Goal: Task Accomplishment & Management: Manage account settings

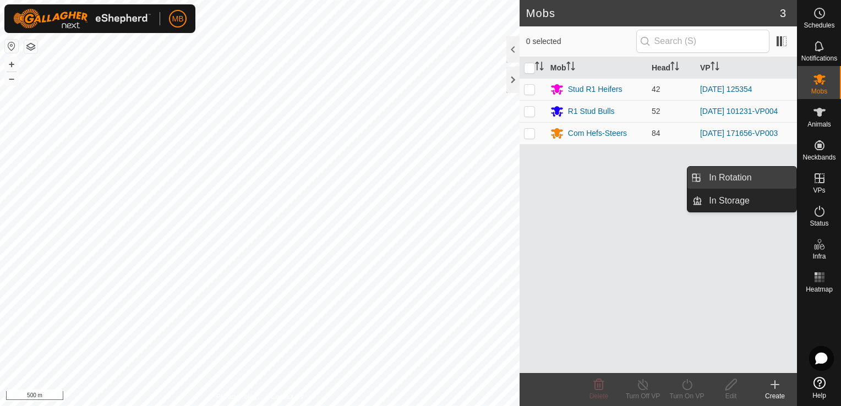
click at [762, 172] on link "In Rotation" at bounding box center [749, 178] width 94 height 22
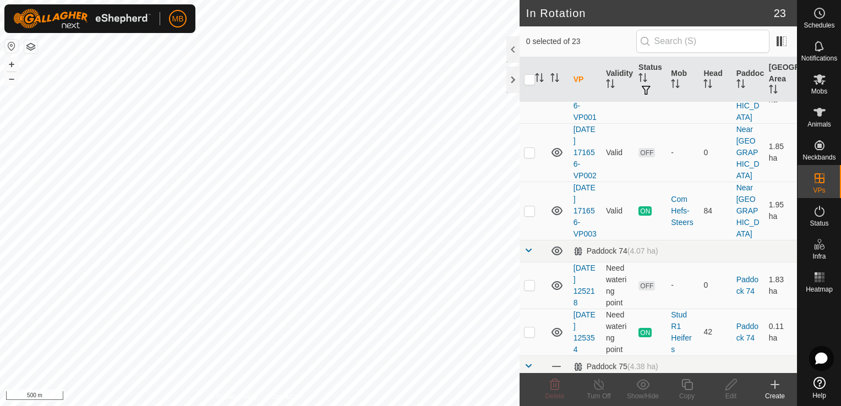
scroll to position [176, 0]
click at [530, 215] on p-checkbox at bounding box center [529, 210] width 11 height 9
checkbox input "true"
click at [11, 63] on button "+" at bounding box center [11, 64] width 13 height 13
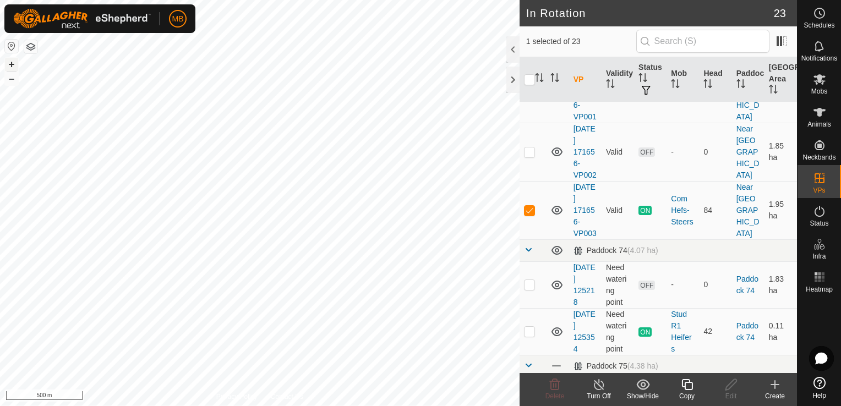
click at [11, 63] on button "+" at bounding box center [11, 64] width 13 height 13
click at [8, 62] on button "+" at bounding box center [11, 64] width 13 height 13
click at [689, 393] on div "Copy" at bounding box center [687, 396] width 44 height 10
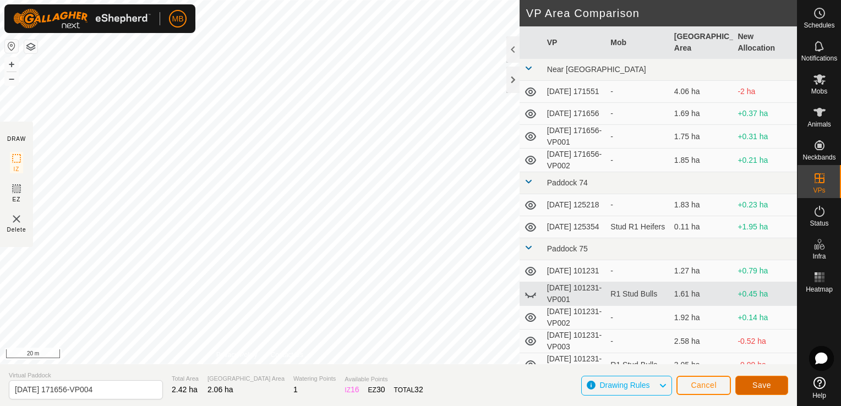
click at [764, 385] on span "Save" at bounding box center [762, 385] width 19 height 9
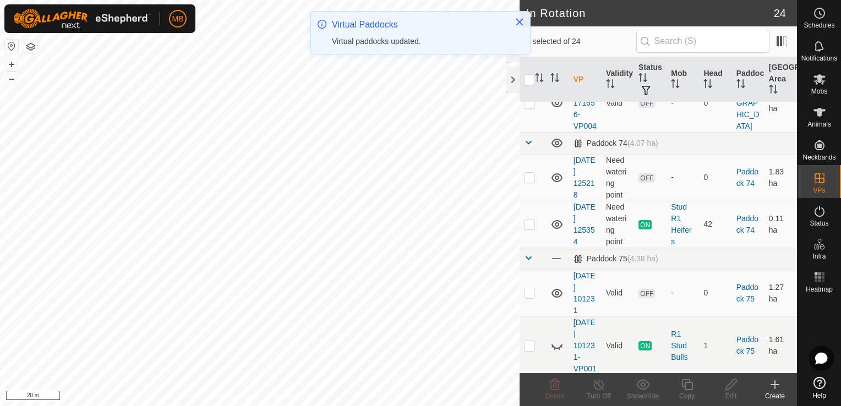
scroll to position [352, 0]
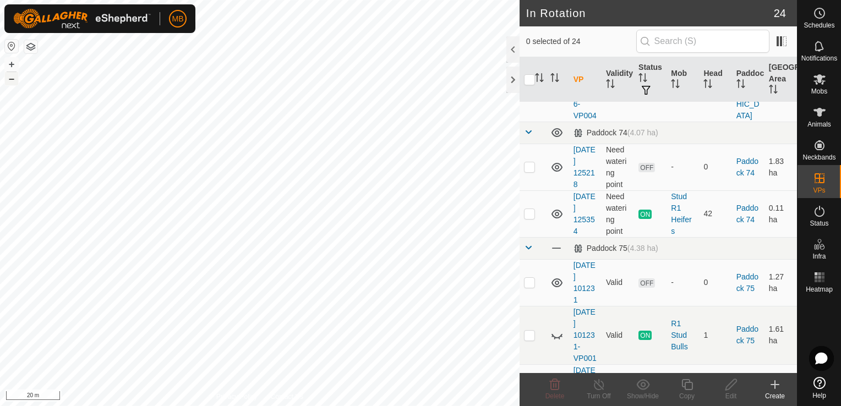
click at [13, 80] on button "–" at bounding box center [11, 78] width 13 height 13
click at [209, 0] on html "MB Schedules Notifications Mobs Animals Neckbands VPs Status Infra Heatmap Help…" at bounding box center [420, 203] width 841 height 406
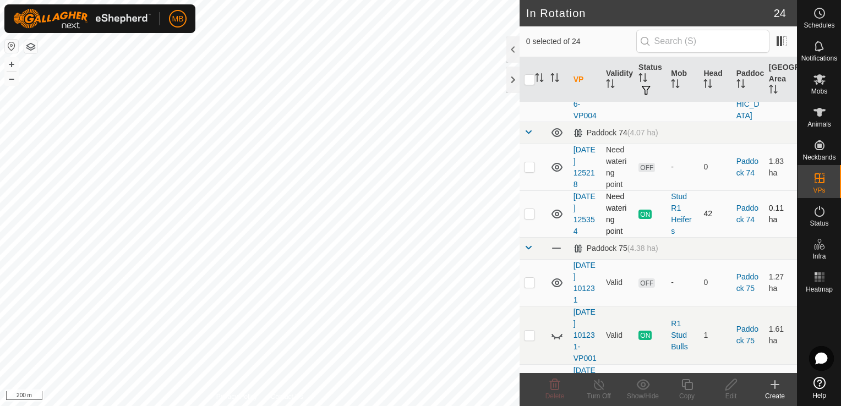
click at [532, 218] on p-checkbox at bounding box center [529, 213] width 11 height 9
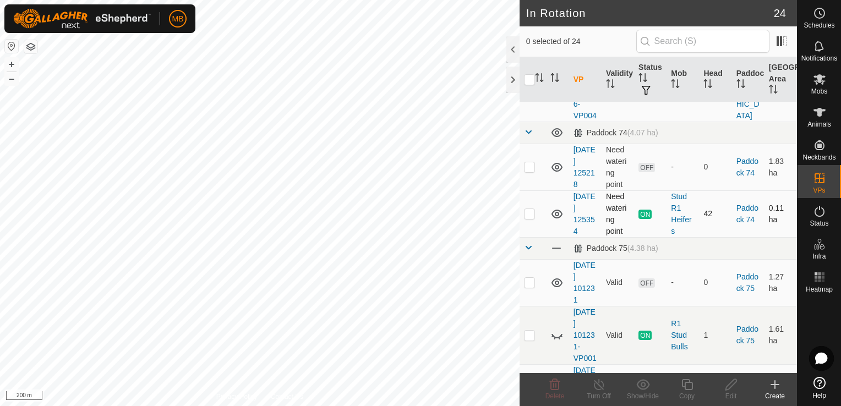
checkbox input "true"
click at [9, 66] on button "+" at bounding box center [11, 64] width 13 height 13
click at [11, 64] on button "+" at bounding box center [11, 64] width 13 height 13
click at [688, 390] on icon at bounding box center [686, 384] width 11 height 11
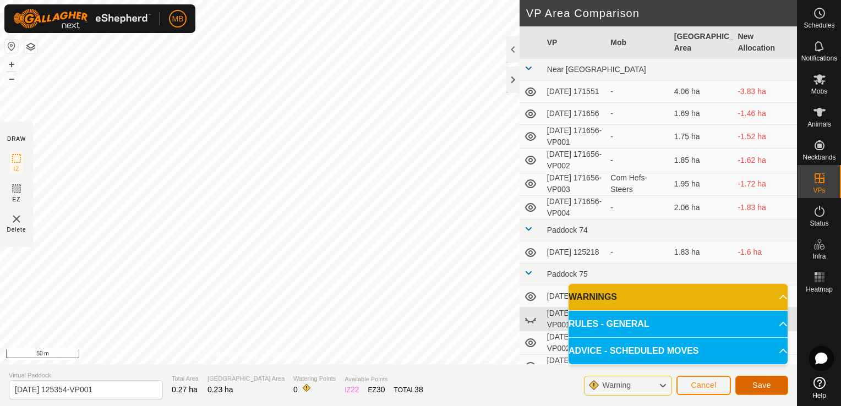
click at [754, 391] on button "Save" at bounding box center [761, 385] width 53 height 19
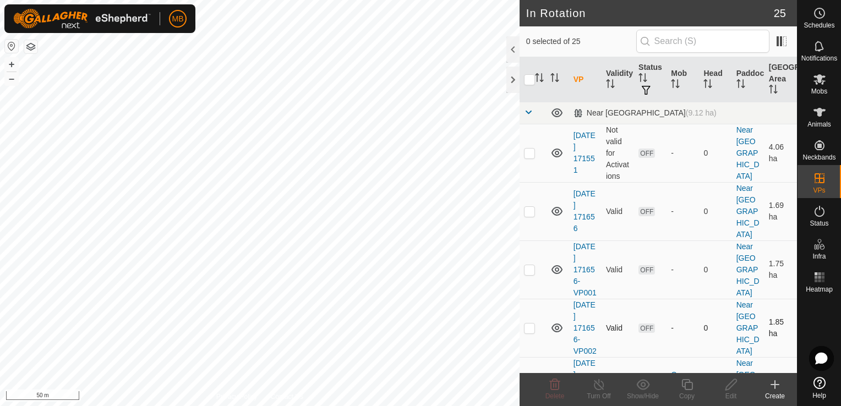
click at [396, 57] on div "MB Schedules Notifications Mobs Animals Neckbands VPs Status Infra Heatmap Help…" at bounding box center [420, 203] width 841 height 406
click at [826, 81] on es-mob-svg-icon at bounding box center [820, 79] width 20 height 18
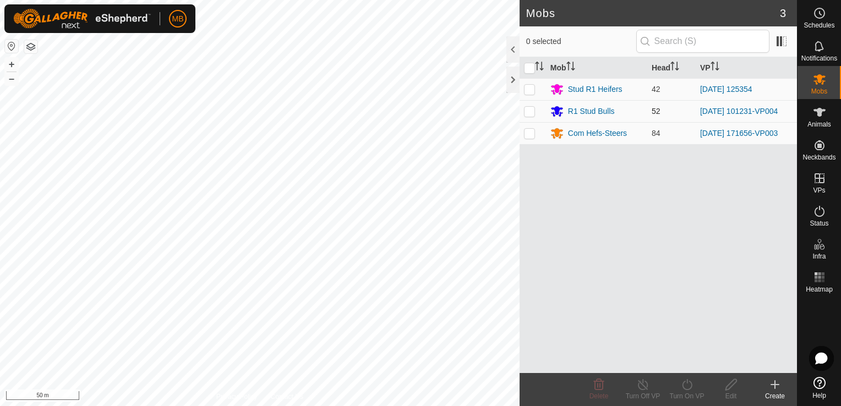
click at [526, 109] on p-checkbox at bounding box center [529, 111] width 11 height 9
checkbox input "true"
click at [687, 386] on icon at bounding box center [687, 384] width 14 height 13
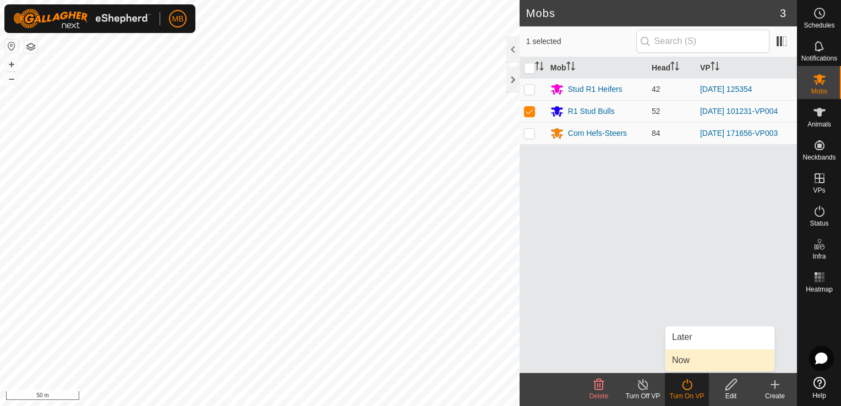
click at [688, 366] on link "Now" at bounding box center [720, 361] width 109 height 22
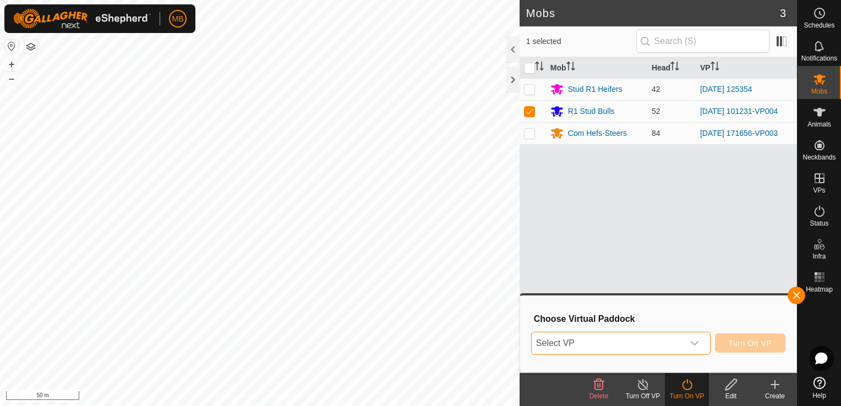
click at [679, 346] on span "Select VP" at bounding box center [608, 343] width 152 height 22
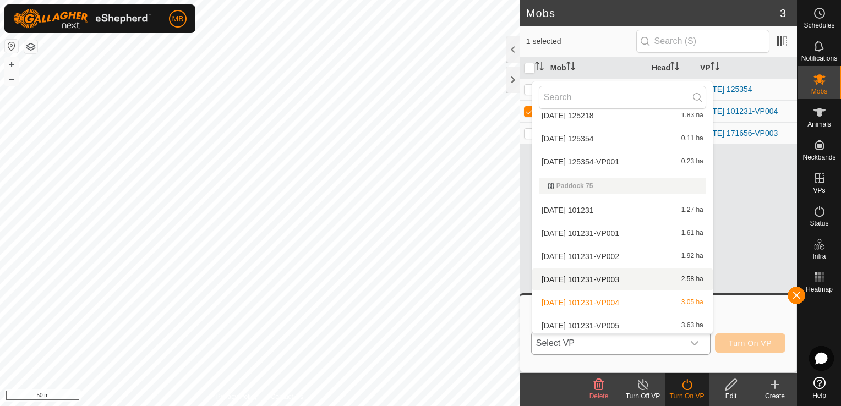
scroll to position [205, 0]
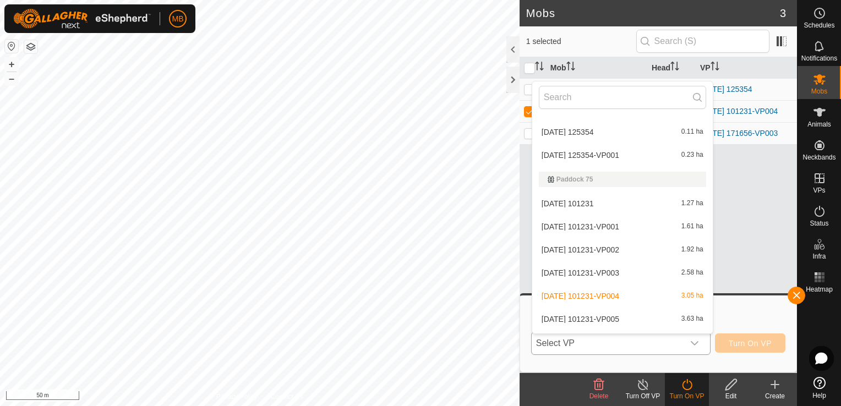
click at [615, 319] on li "[DATE] 101231-VP005 3.63 ha" at bounding box center [622, 319] width 181 height 22
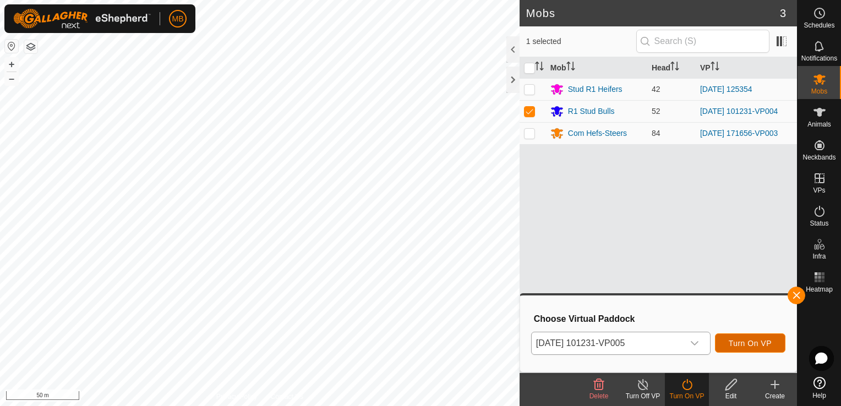
click at [762, 345] on span "Turn On VP" at bounding box center [750, 343] width 43 height 9
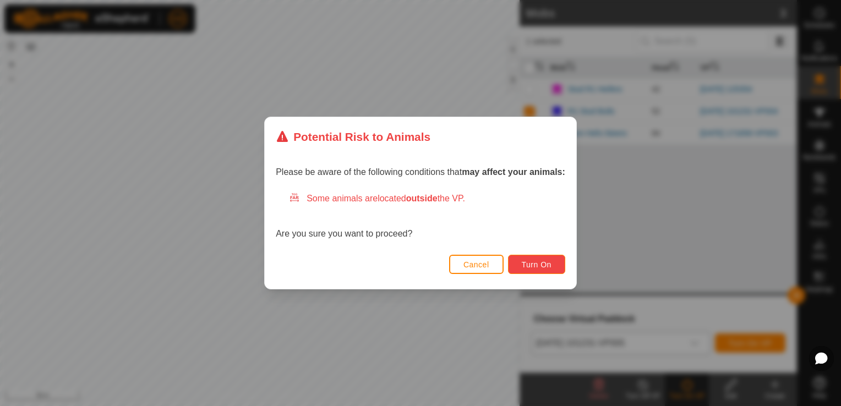
click at [533, 265] on span "Turn On" at bounding box center [537, 264] width 30 height 9
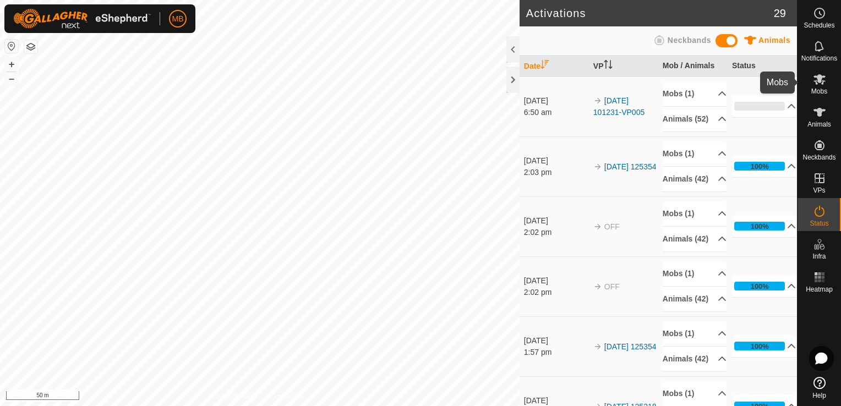
click at [817, 89] on span "Mobs" at bounding box center [819, 91] width 16 height 7
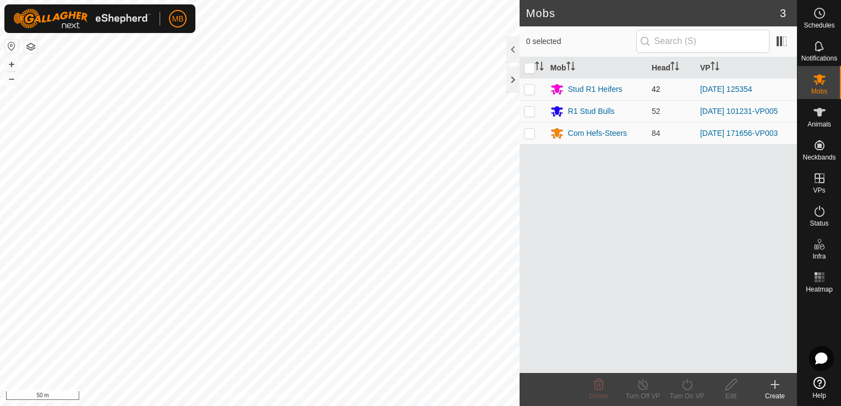
click at [528, 89] on p-checkbox at bounding box center [529, 89] width 11 height 9
checkbox input "true"
click at [287, 397] on div "Privacy Policy Contact Us + – ⇧ i 50 m" at bounding box center [260, 203] width 520 height 406
click at [691, 398] on div "Turn On VP" at bounding box center [687, 396] width 44 height 10
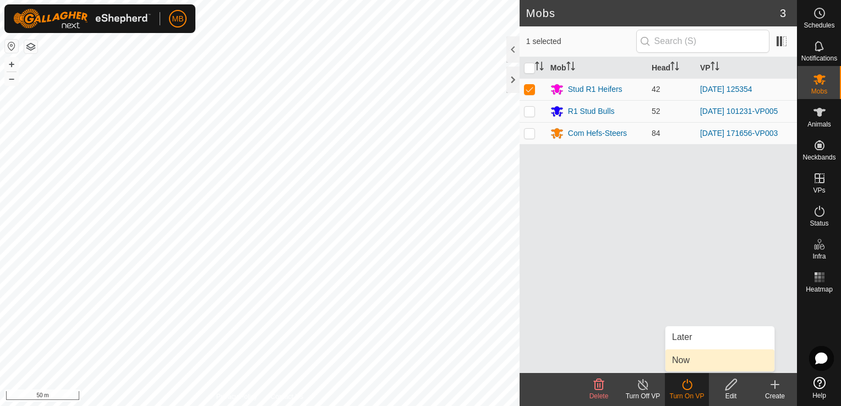
click at [691, 364] on link "Now" at bounding box center [720, 361] width 109 height 22
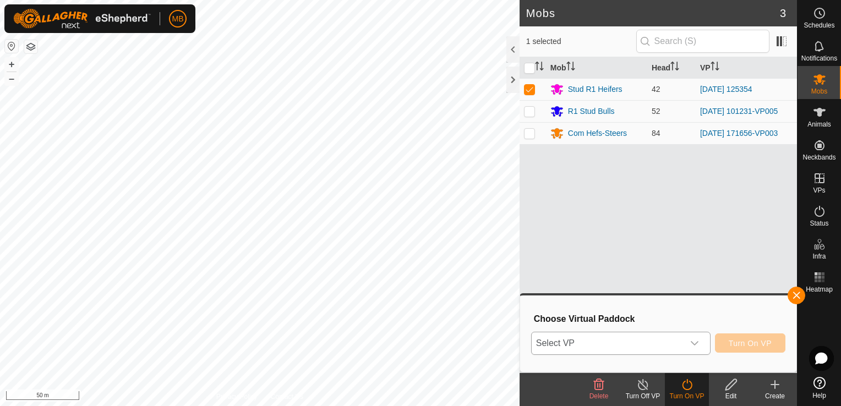
click at [698, 345] on icon "dropdown trigger" at bounding box center [694, 343] width 9 height 9
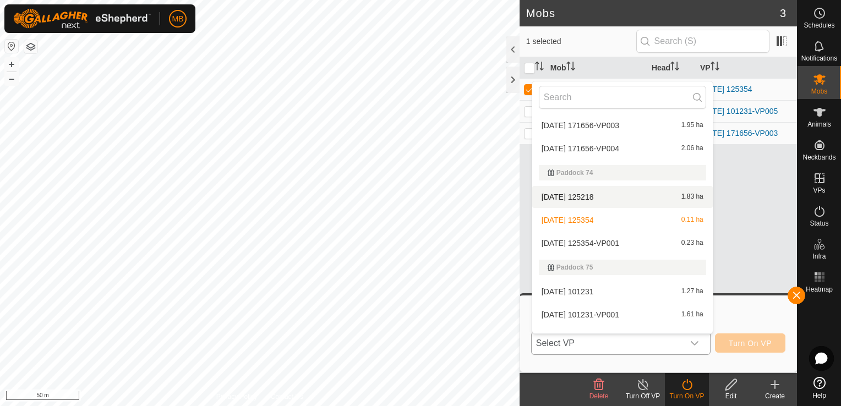
scroll to position [117, 0]
click at [626, 239] on li "[DATE] 125354-VP001 0.23 ha" at bounding box center [622, 243] width 181 height 22
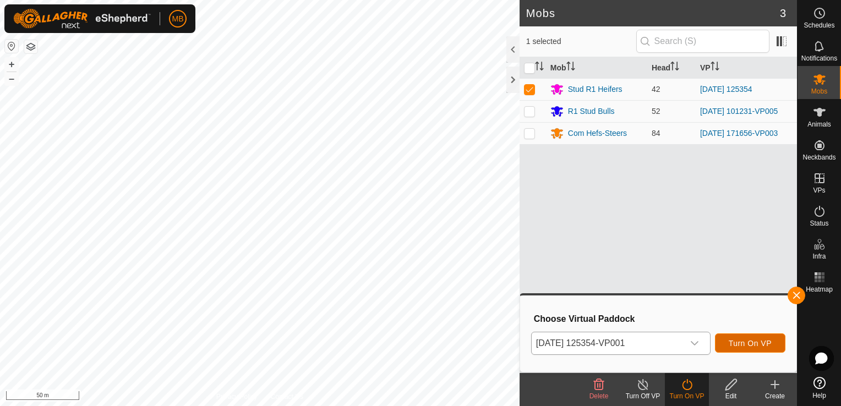
click at [752, 342] on span "Turn On VP" at bounding box center [750, 343] width 43 height 9
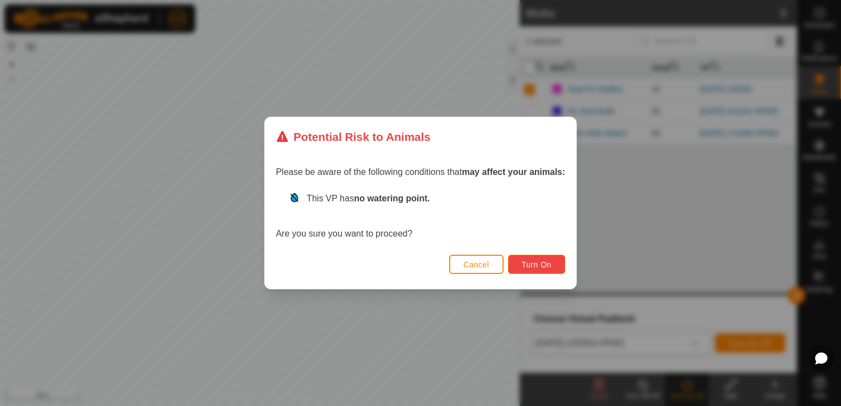
click at [548, 264] on span "Turn On" at bounding box center [537, 264] width 30 height 9
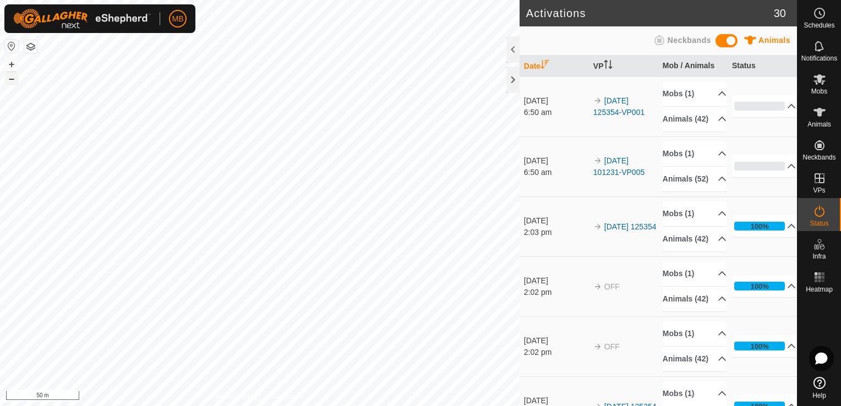
click at [18, 78] on button "–" at bounding box center [11, 78] width 13 height 13
click at [9, 62] on button "+" at bounding box center [11, 64] width 13 height 13
click at [824, 80] on icon at bounding box center [819, 79] width 13 height 13
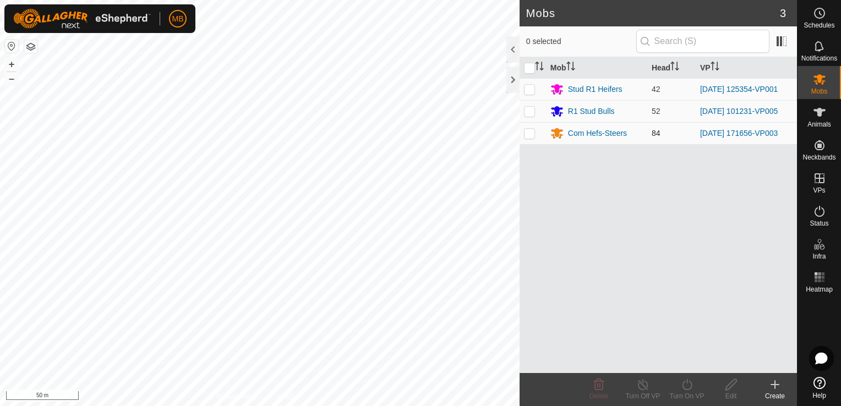
click at [525, 132] on p-checkbox at bounding box center [529, 133] width 11 height 9
checkbox input "true"
click at [689, 389] on icon at bounding box center [687, 384] width 10 height 11
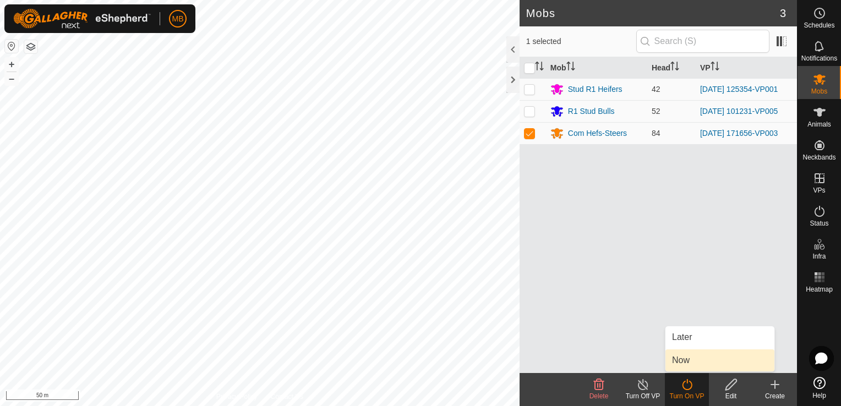
click at [695, 360] on link "Now" at bounding box center [720, 361] width 109 height 22
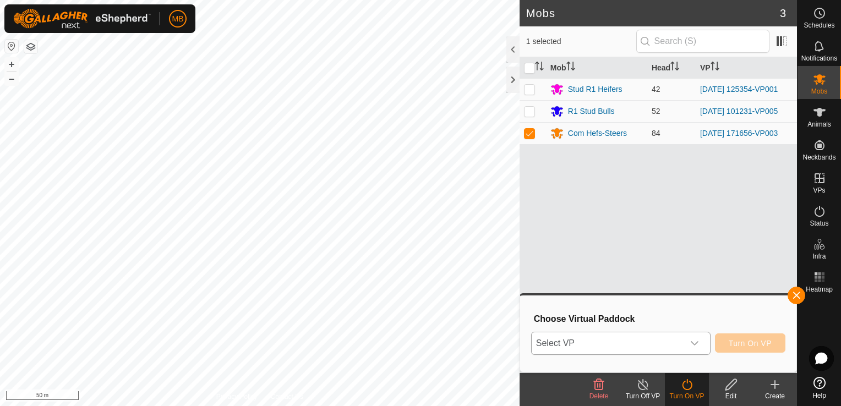
click at [694, 342] on icon "dropdown trigger" at bounding box center [695, 343] width 8 height 4
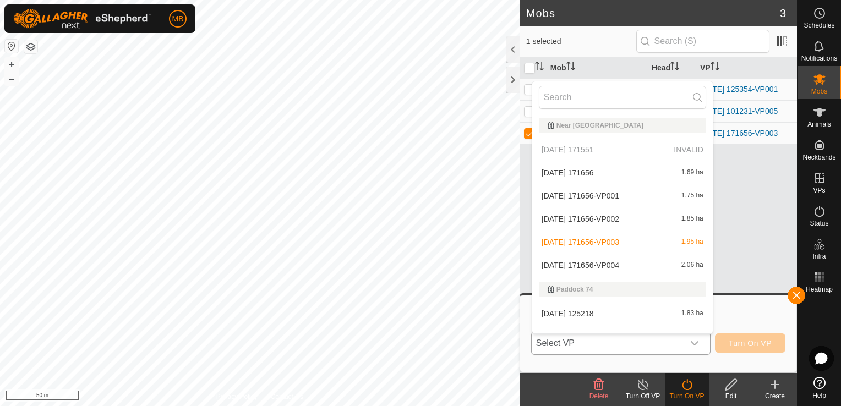
scroll to position [14, 0]
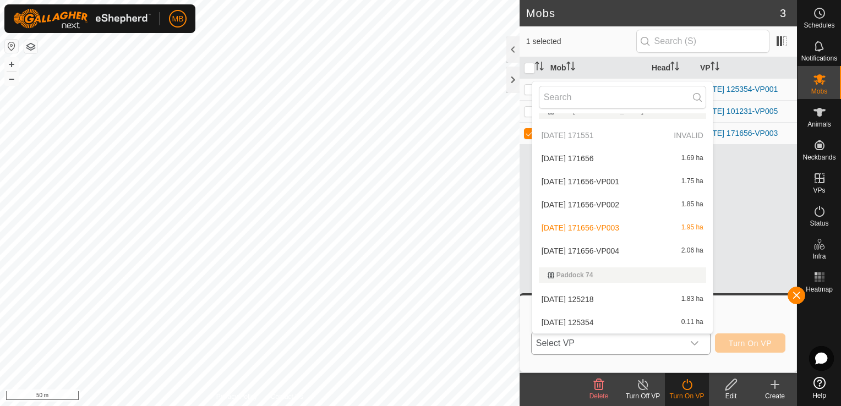
click at [643, 246] on li "[DATE] 171656-VP004 2.06 ha" at bounding box center [622, 251] width 181 height 22
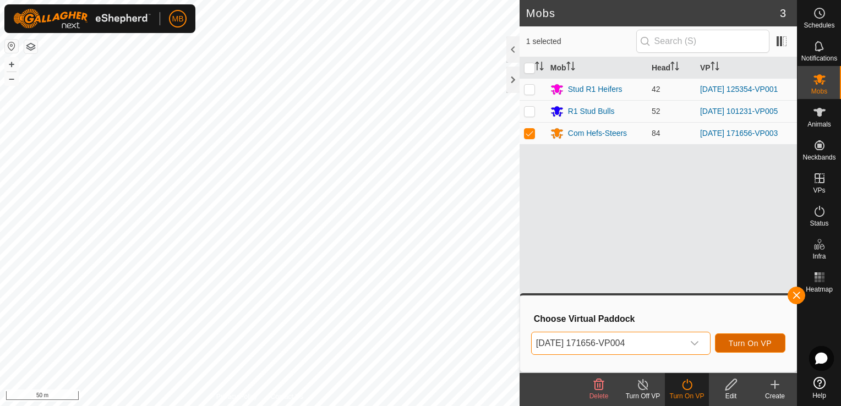
click at [745, 343] on span "Turn On VP" at bounding box center [750, 343] width 43 height 9
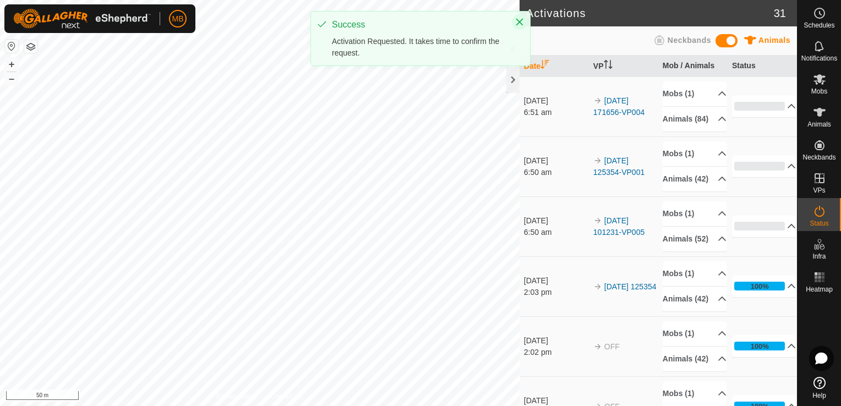
click at [519, 20] on icon "Close" at bounding box center [519, 22] width 9 height 9
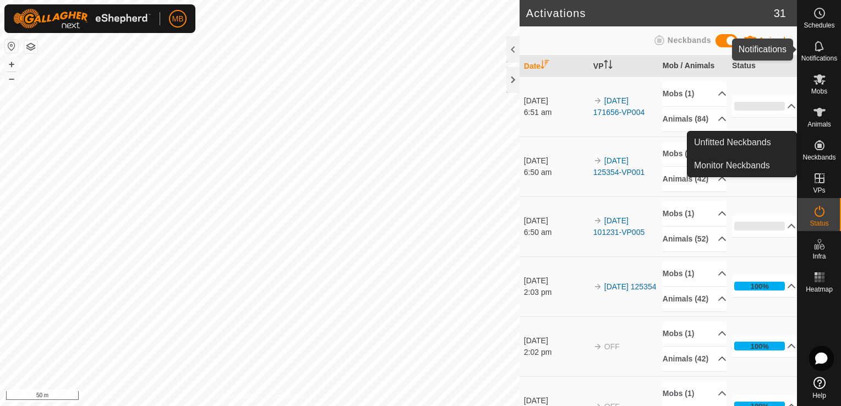
click at [824, 48] on icon at bounding box center [819, 46] width 13 height 13
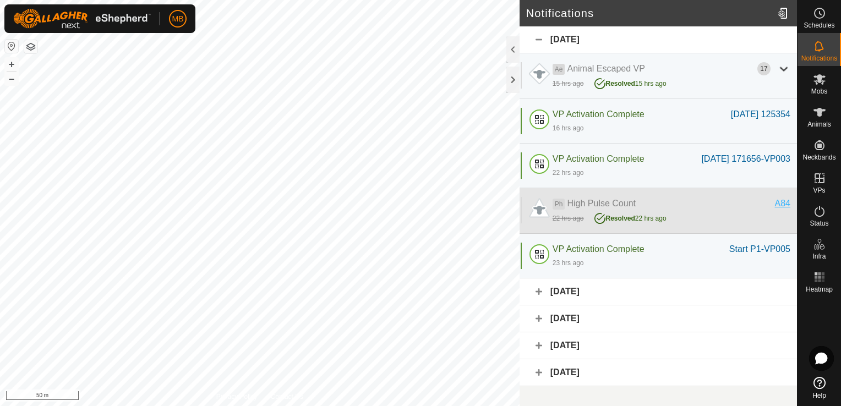
click at [786, 210] on div "A84" at bounding box center [782, 203] width 15 height 13
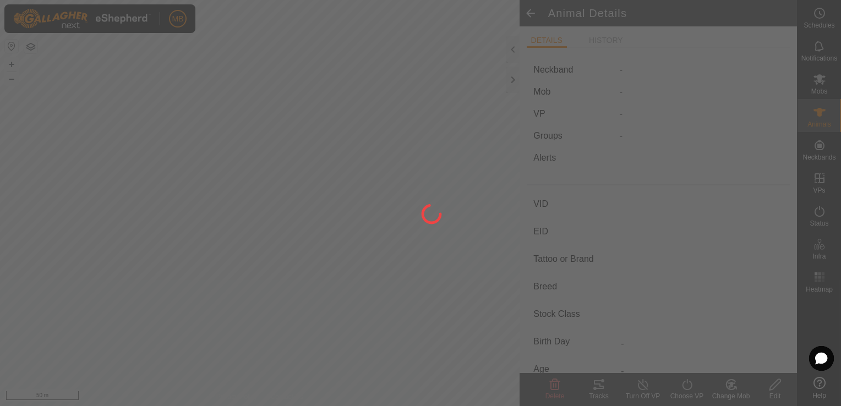
type input "A84"
type input "-"
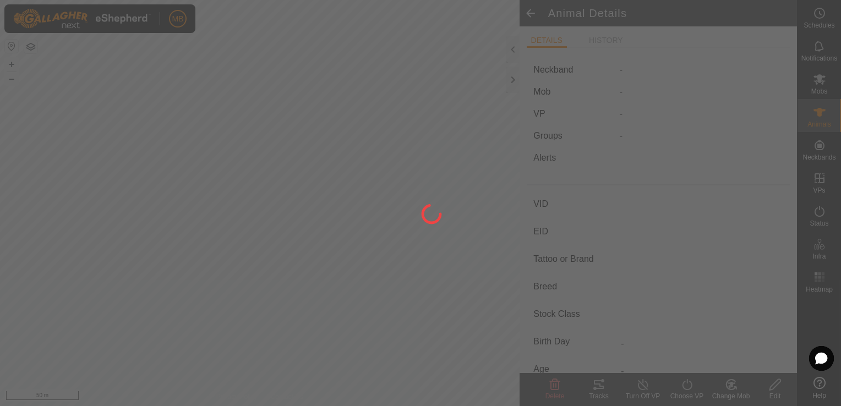
type input "-"
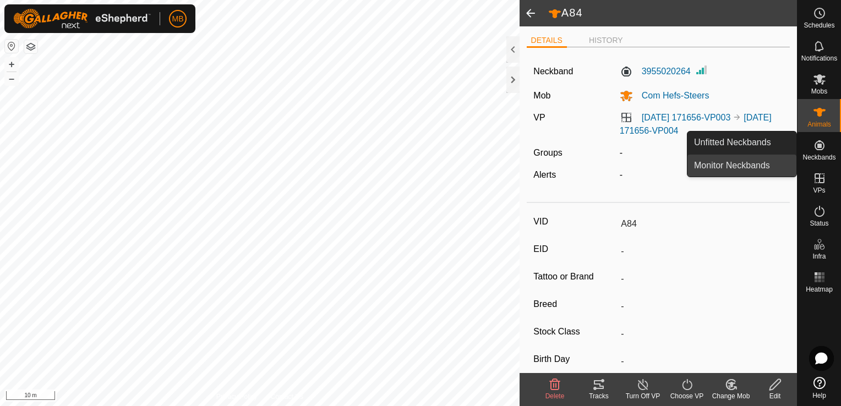
click at [776, 164] on link "Monitor Neckbands" at bounding box center [742, 166] width 109 height 22
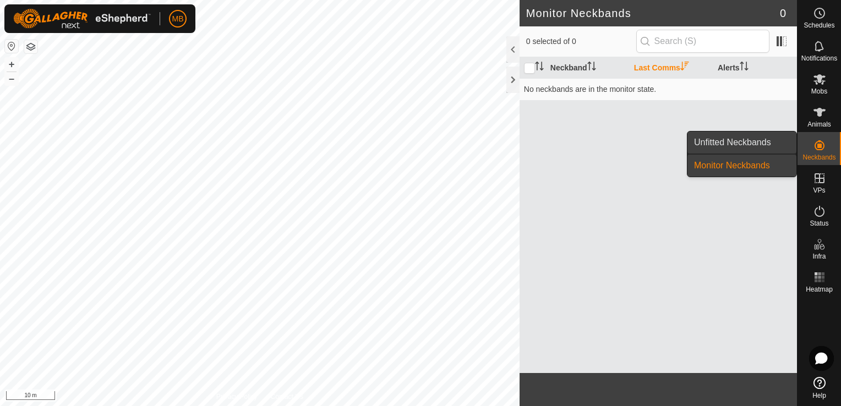
click at [755, 141] on link "Unfitted Neckbands" at bounding box center [742, 143] width 109 height 22
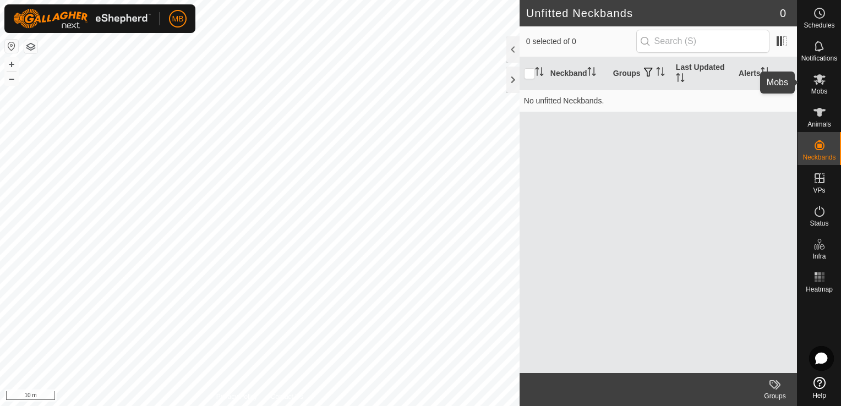
click at [821, 83] on icon at bounding box center [819, 79] width 13 height 13
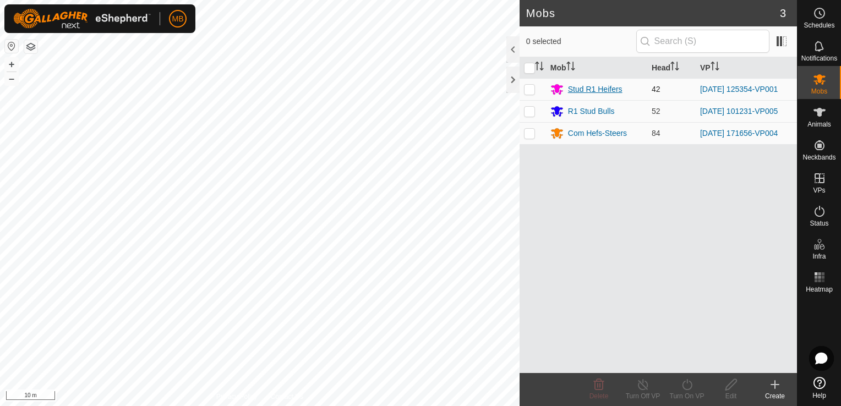
click at [585, 90] on div "Stud R1 Heifers" at bounding box center [595, 90] width 54 height 12
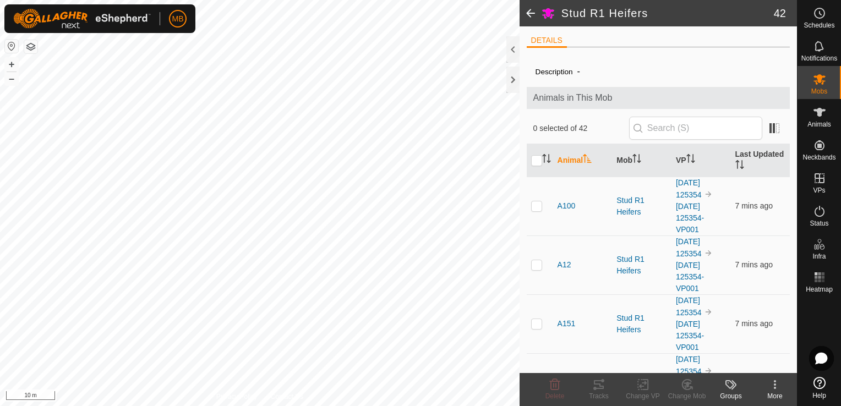
click at [528, 16] on span at bounding box center [531, 13] width 22 height 26
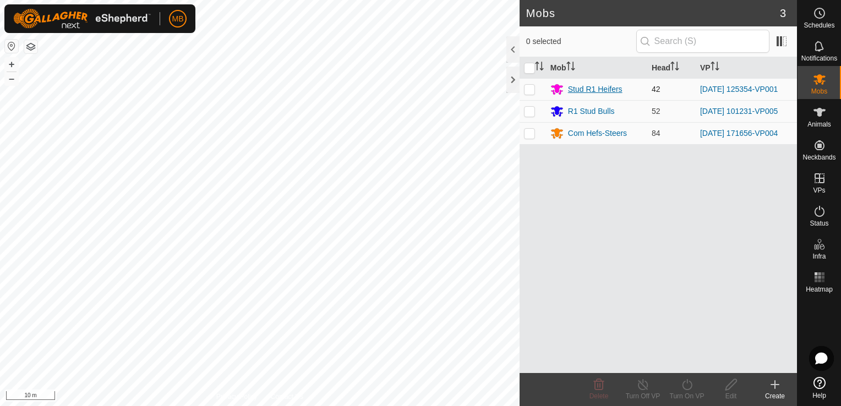
click at [575, 89] on div "Stud R1 Heifers" at bounding box center [595, 90] width 54 height 12
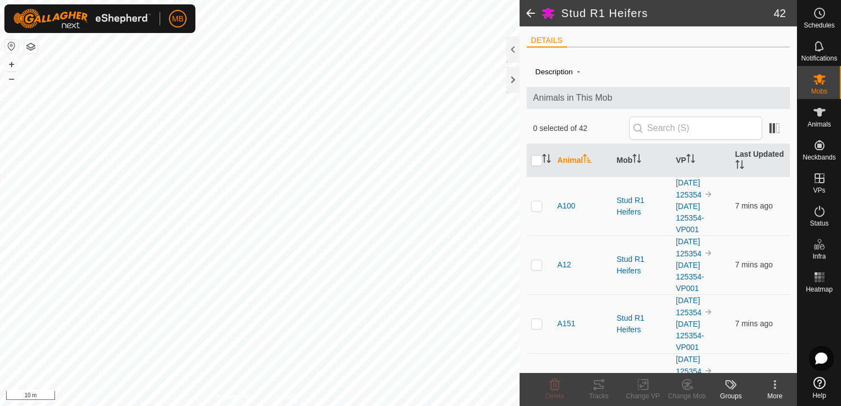
click at [548, 39] on li "DETAILS" at bounding box center [547, 41] width 40 height 13
click at [768, 129] on span at bounding box center [775, 128] width 18 height 18
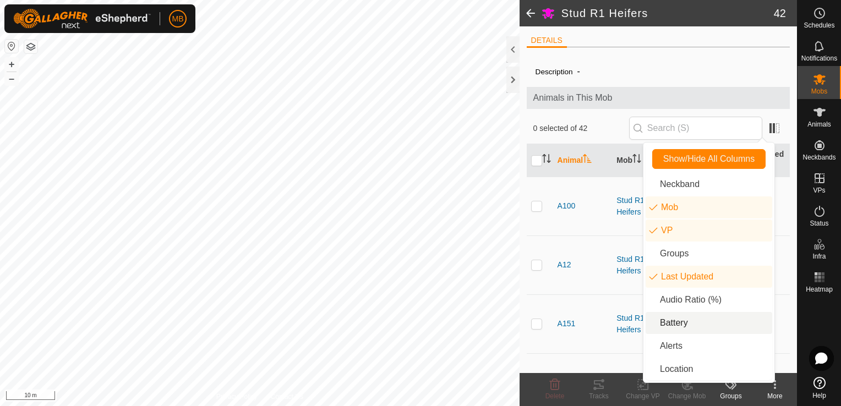
click at [707, 320] on li "Battery" at bounding box center [709, 323] width 127 height 22
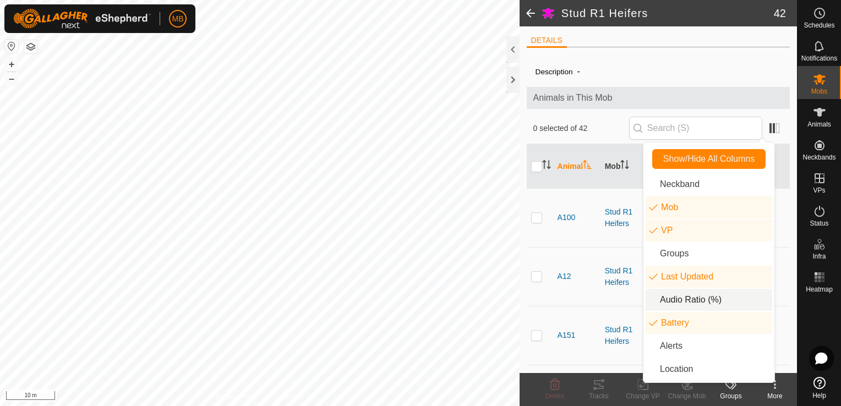
click at [700, 296] on li "Audio Ratio (%)" at bounding box center [709, 300] width 127 height 22
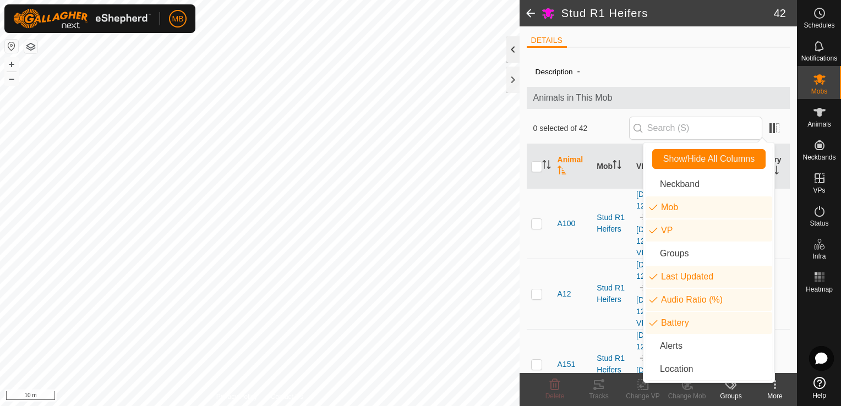
click at [512, 51] on div at bounding box center [512, 49] width 13 height 26
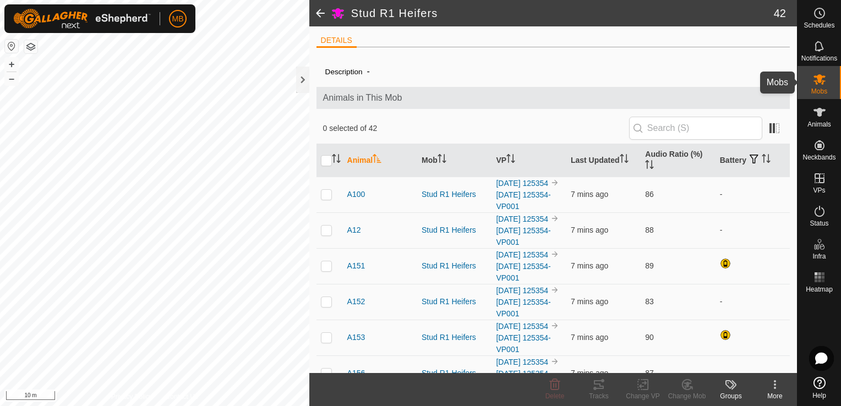
click at [823, 85] on icon at bounding box center [819, 79] width 13 height 13
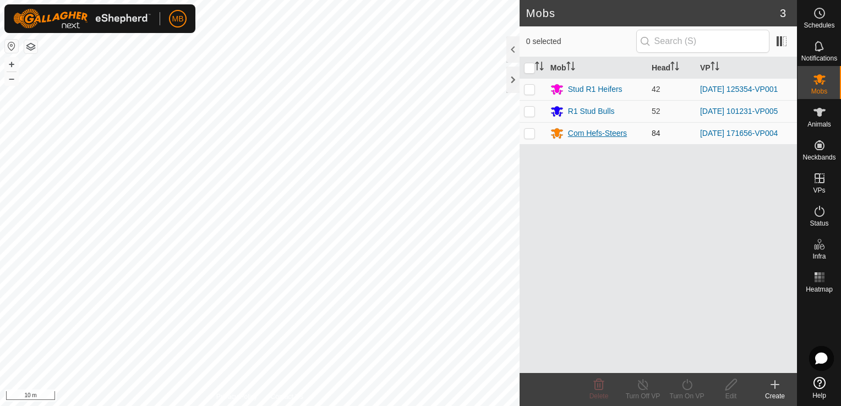
click at [603, 134] on div "Com Hefs-Steers" at bounding box center [597, 134] width 59 height 12
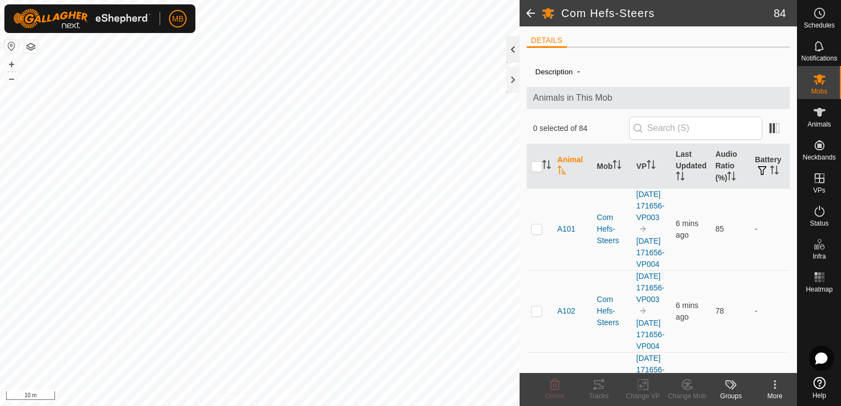
click at [510, 54] on div at bounding box center [512, 49] width 13 height 26
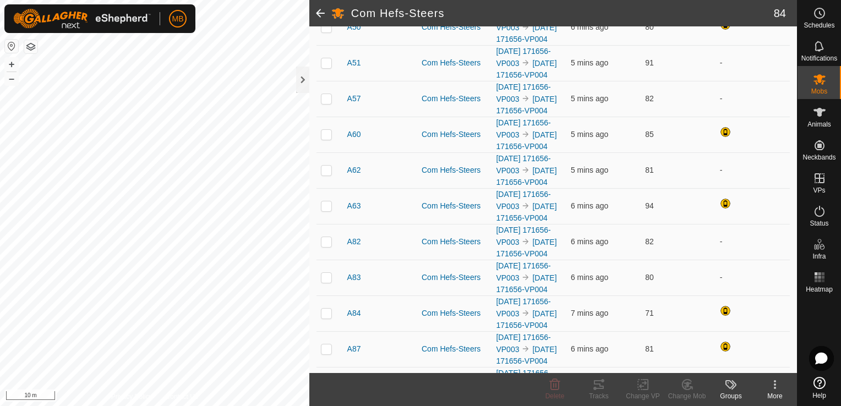
scroll to position [2730, 0]
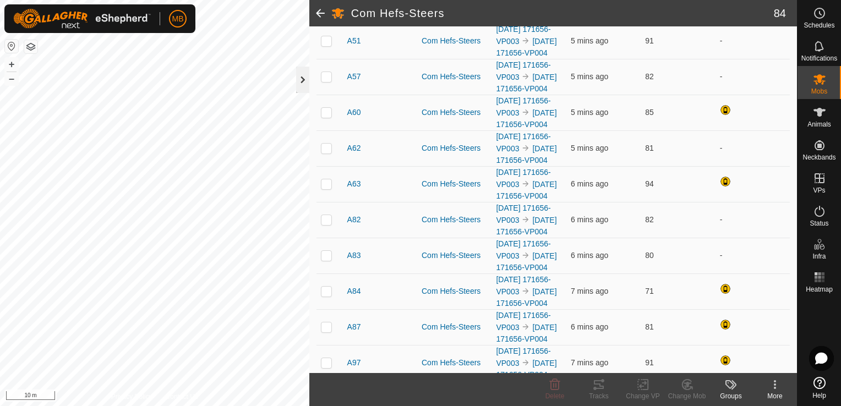
click at [304, 87] on div at bounding box center [302, 80] width 13 height 26
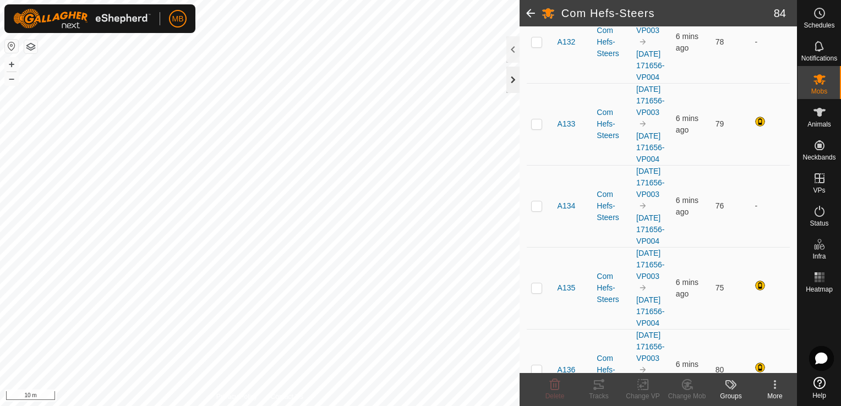
click at [511, 81] on div at bounding box center [512, 80] width 13 height 26
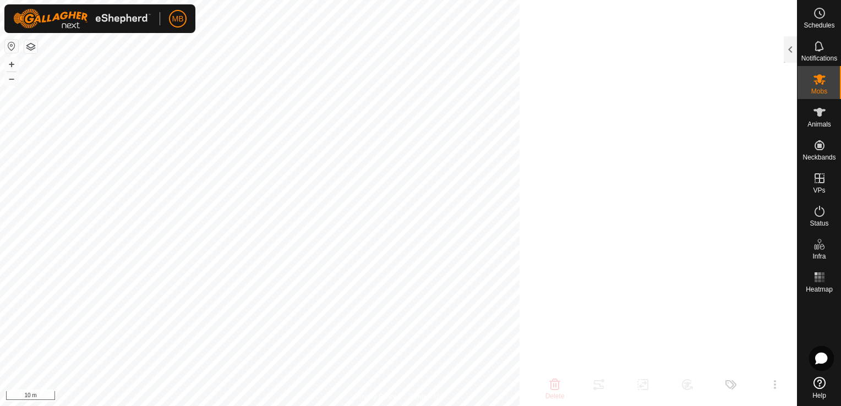
scroll to position [2781, 0]
click at [10, 80] on button "–" at bounding box center [11, 78] width 13 height 13
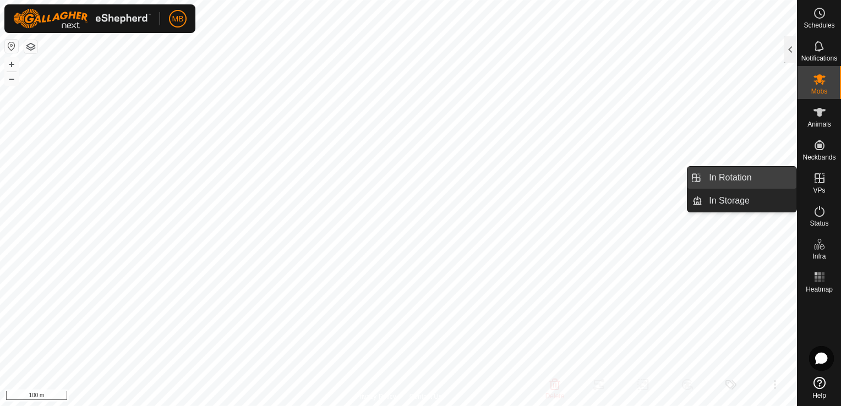
click at [764, 173] on link "In Rotation" at bounding box center [749, 178] width 94 height 22
click at [753, 175] on link "In Rotation" at bounding box center [749, 178] width 94 height 22
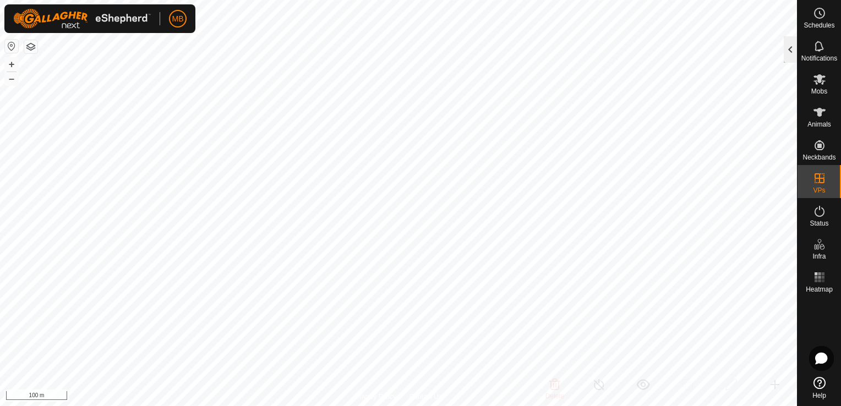
click at [788, 48] on div at bounding box center [790, 49] width 13 height 26
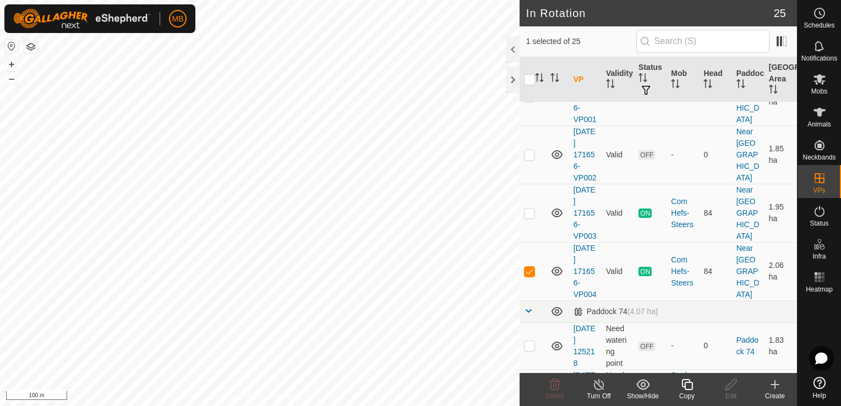
scroll to position [176, 0]
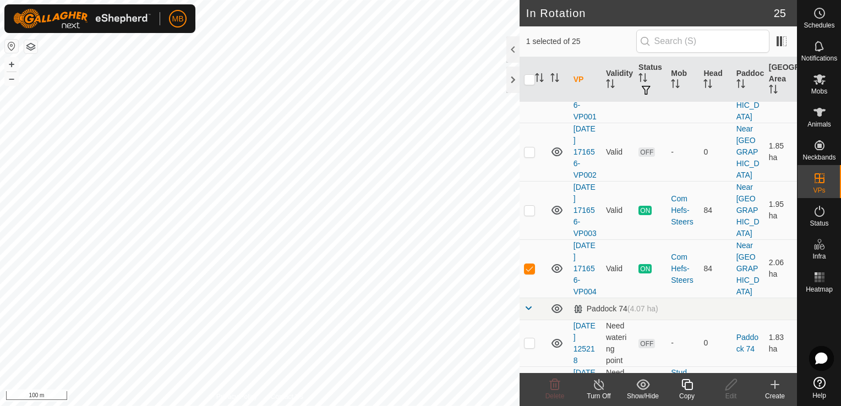
click at [691, 391] on div "Copy" at bounding box center [687, 396] width 44 height 10
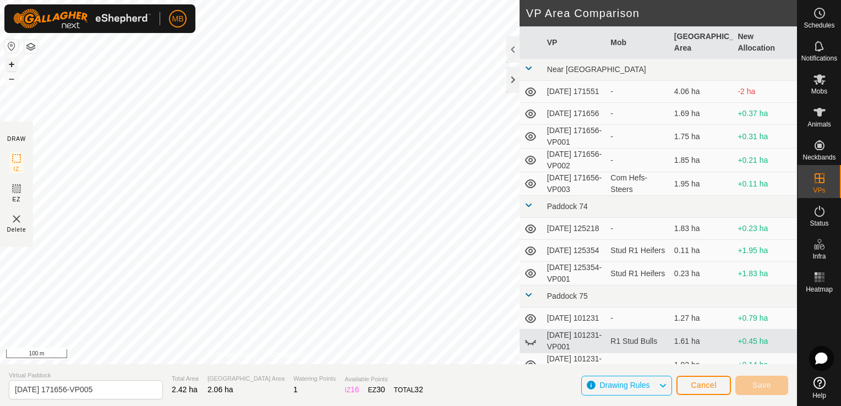
click at [14, 63] on button "+" at bounding box center [11, 64] width 13 height 13
click at [20, 188] on div "DRAW IZ EZ Delete Privacy Policy Contact Us + – ⇧ i 20 m VP Area Comparison VP …" at bounding box center [398, 182] width 797 height 364
click at [777, 388] on button "Save" at bounding box center [761, 385] width 53 height 19
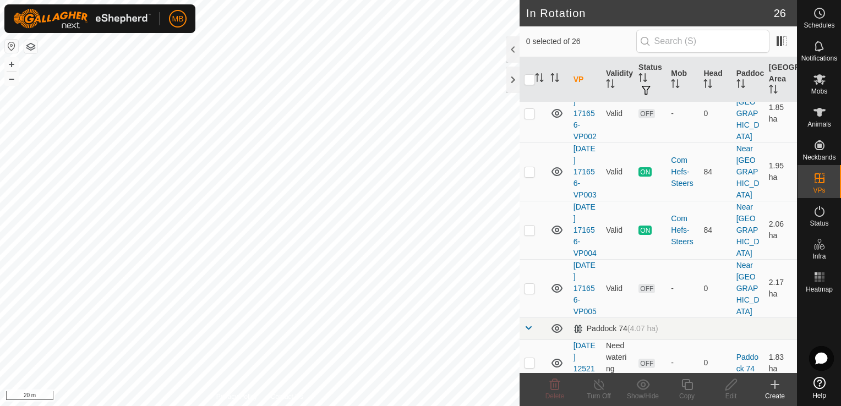
scroll to position [220, 0]
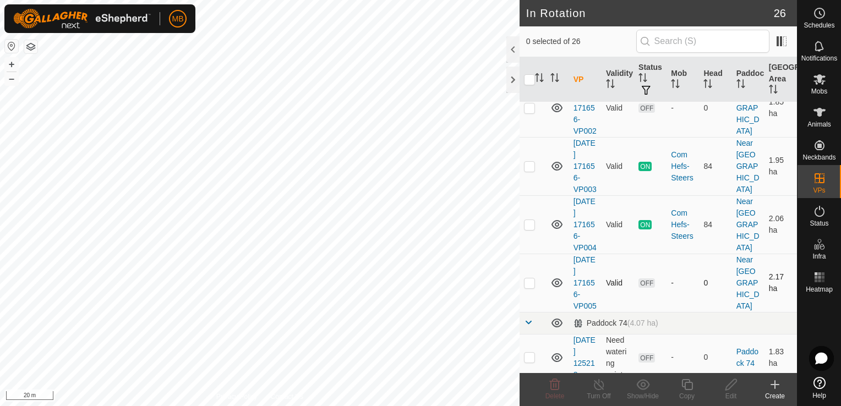
click at [531, 287] on p-checkbox at bounding box center [529, 283] width 11 height 9
checkbox input "true"
click at [687, 391] on icon at bounding box center [687, 384] width 14 height 13
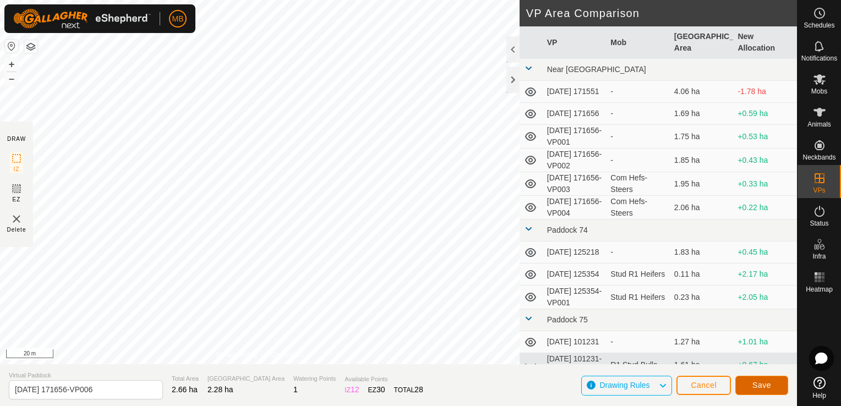
click at [757, 383] on span "Save" at bounding box center [762, 385] width 19 height 9
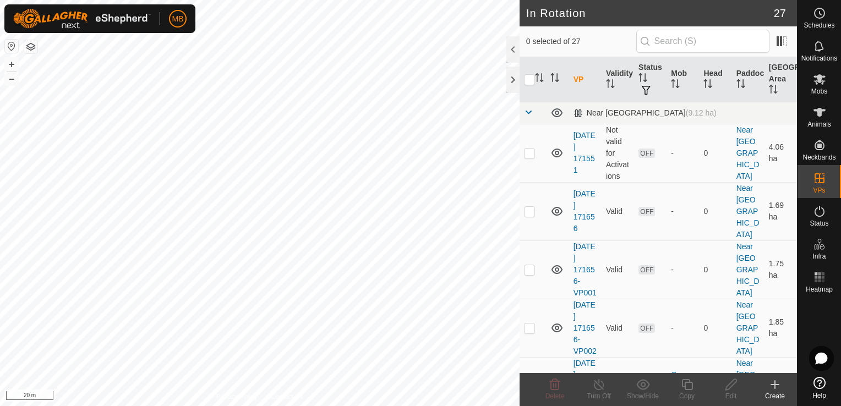
click at [214, 0] on html "MB Schedules Notifications Mobs Animals Neckbands VPs Status Infra Heatmap Help…" at bounding box center [420, 203] width 841 height 406
click at [227, 0] on html "MB Schedules Notifications Mobs Animals Neckbands VPs Status Infra Heatmap Help…" at bounding box center [420, 203] width 841 height 406
click at [210, 0] on html "MB Schedules Notifications Mobs Animals Neckbands VPs Status Infra Heatmap Help…" at bounding box center [420, 203] width 841 height 406
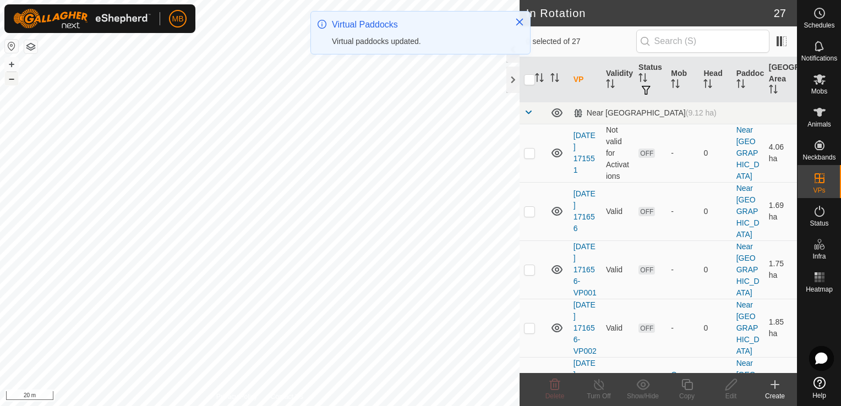
click at [7, 80] on button "–" at bounding box center [11, 78] width 13 height 13
click at [116, 0] on html "MB Schedules Notifications Mobs Animals Neckbands VPs Status Infra Heatmap Help…" at bounding box center [420, 203] width 841 height 406
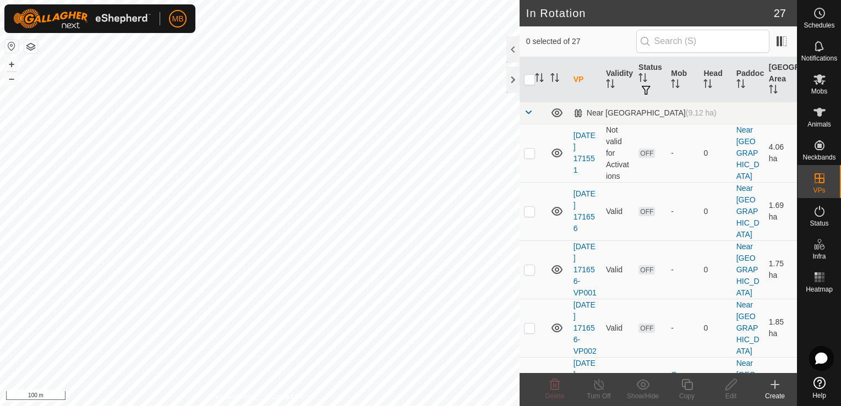
click at [330, 0] on html "MB Schedules Notifications Mobs Animals Neckbands VPs Status Infra Heatmap Help…" at bounding box center [420, 203] width 841 height 406
click at [279, 0] on html "MB Schedules Notifications Mobs Animals Neckbands VPs Status Infra Heatmap Help…" at bounding box center [420, 203] width 841 height 406
click at [9, 63] on button "+" at bounding box center [11, 64] width 13 height 13
click at [7, 62] on button "+" at bounding box center [11, 64] width 13 height 13
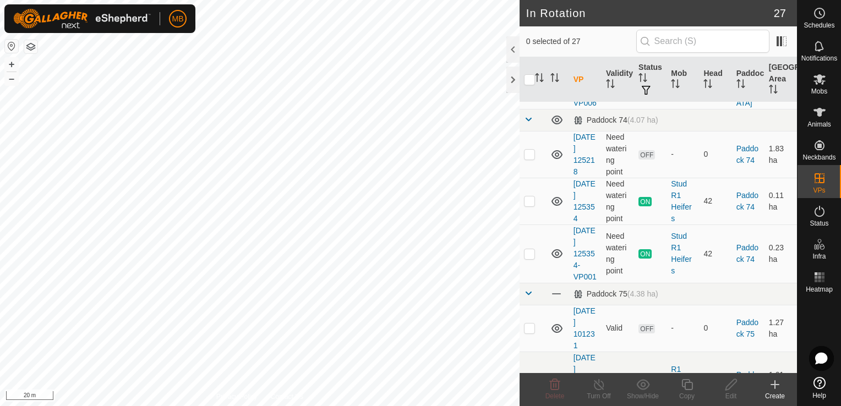
scroll to position [499, 0]
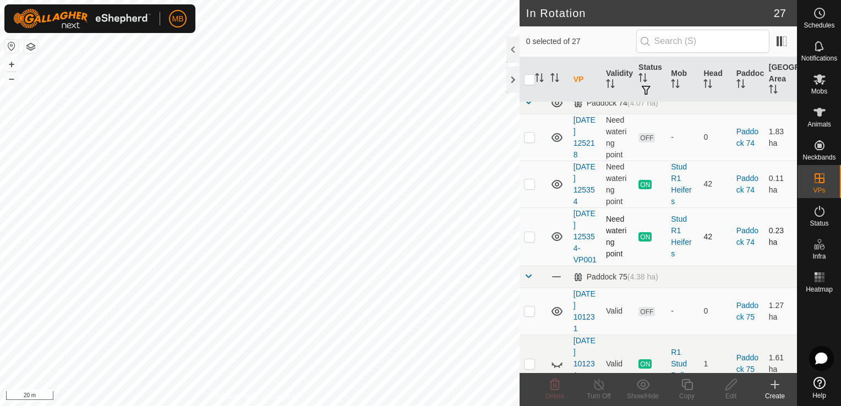
click at [528, 241] on p-checkbox at bounding box center [529, 236] width 11 height 9
checkbox input "true"
click at [683, 388] on icon at bounding box center [687, 384] width 14 height 13
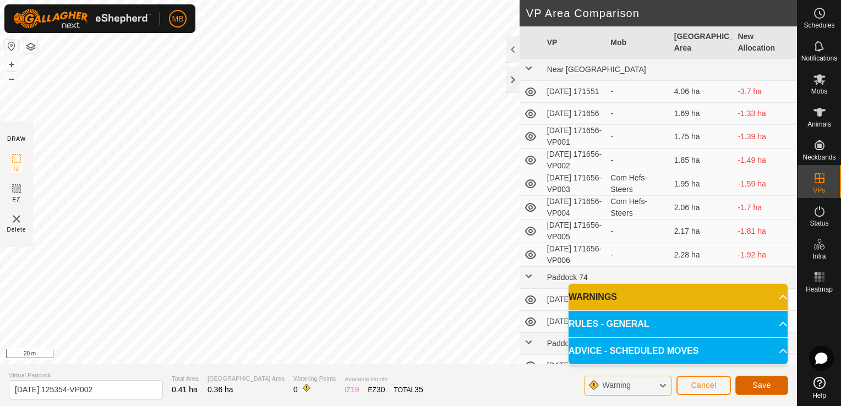
click at [764, 386] on span "Save" at bounding box center [762, 385] width 19 height 9
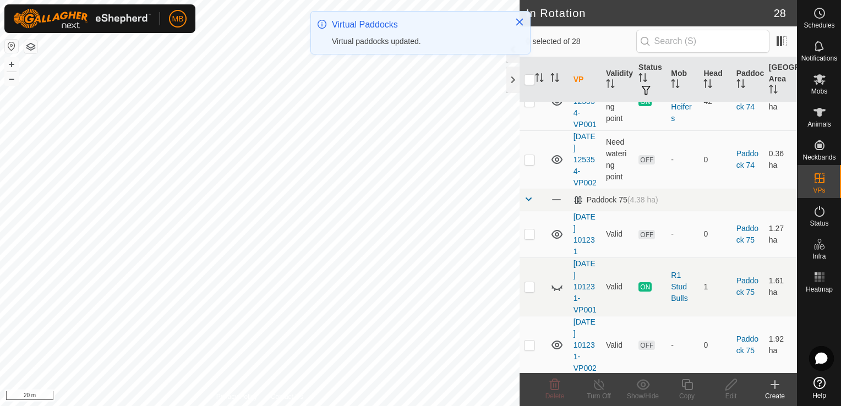
scroll to position [645, 0]
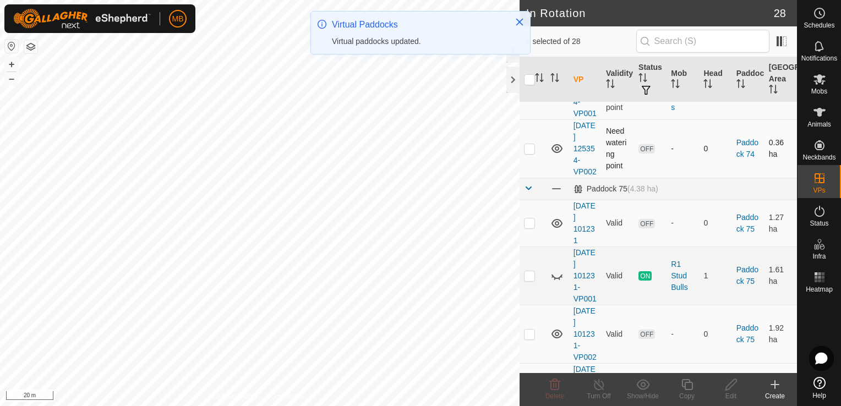
click at [528, 153] on p-checkbox at bounding box center [529, 148] width 11 height 9
checkbox input "true"
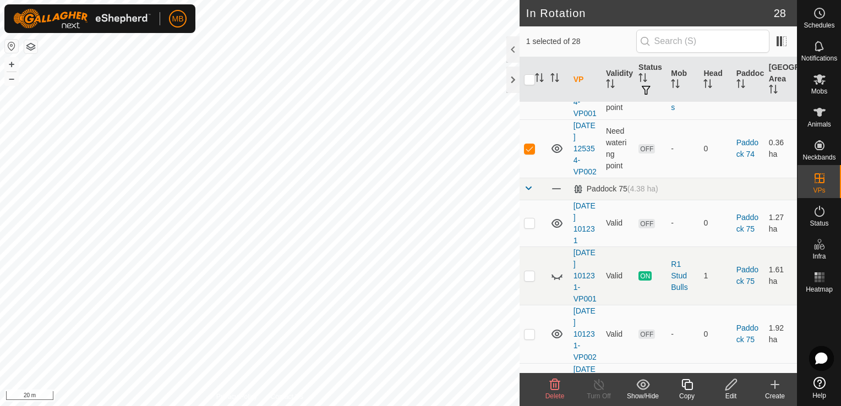
click at [683, 390] on icon at bounding box center [687, 384] width 14 height 13
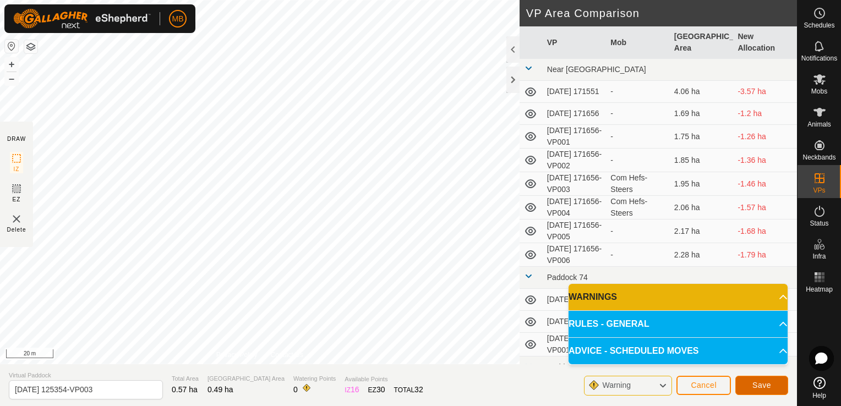
click at [753, 382] on span "Save" at bounding box center [762, 385] width 19 height 9
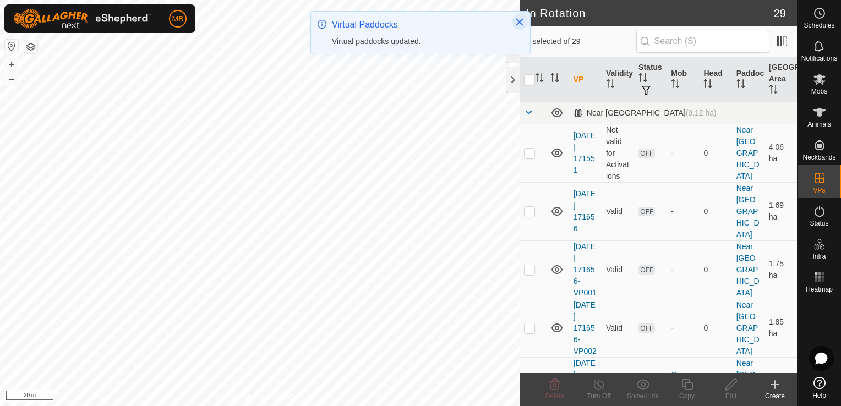
click at [521, 23] on icon "Close" at bounding box center [519, 22] width 7 height 7
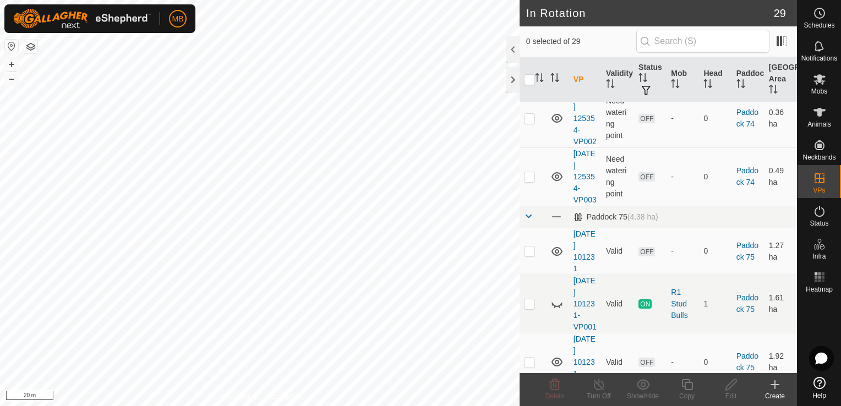
scroll to position [682, 0]
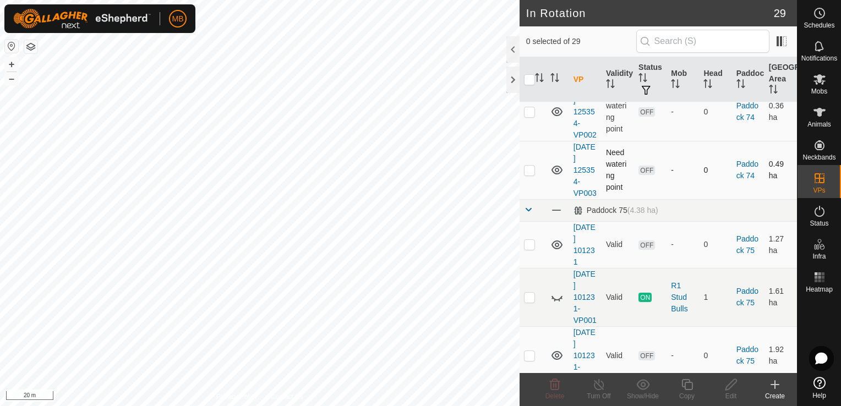
click at [529, 175] on p-checkbox at bounding box center [529, 170] width 11 height 9
checkbox input "true"
click at [689, 390] on icon at bounding box center [686, 384] width 11 height 11
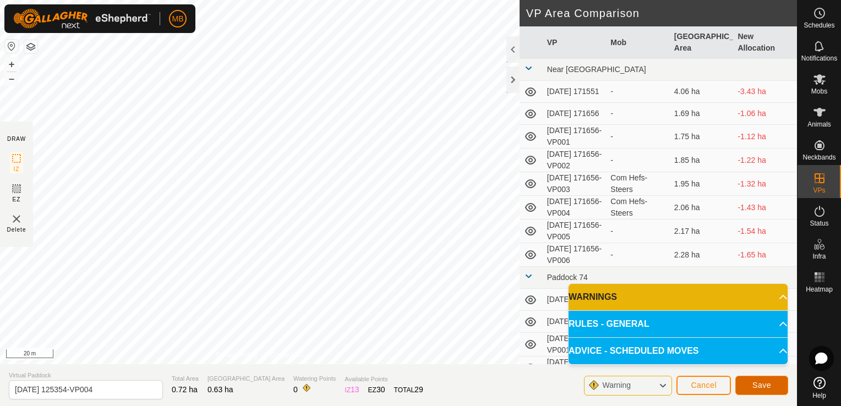
click at [754, 387] on span "Save" at bounding box center [762, 385] width 19 height 9
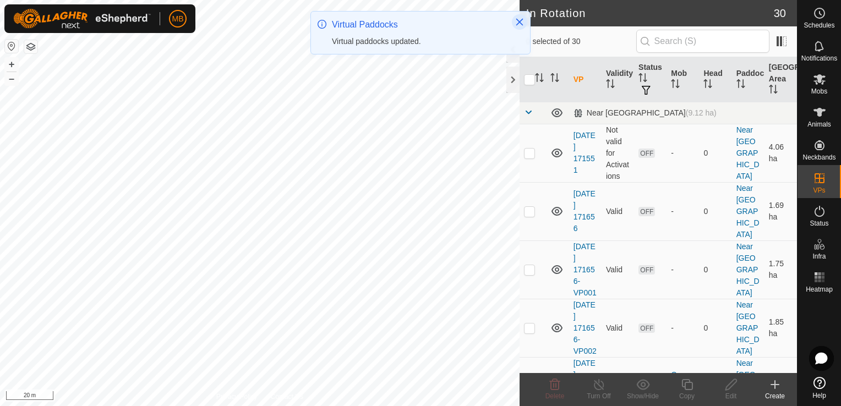
click at [522, 23] on icon "Close" at bounding box center [519, 22] width 9 height 9
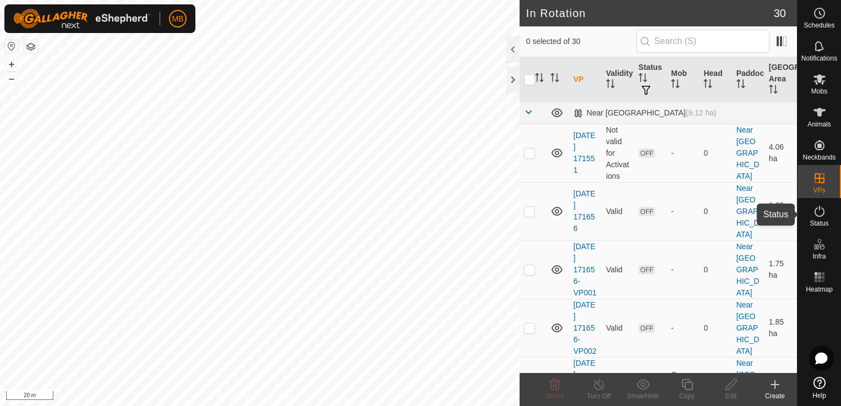
click at [821, 220] on span "Status" at bounding box center [819, 223] width 19 height 7
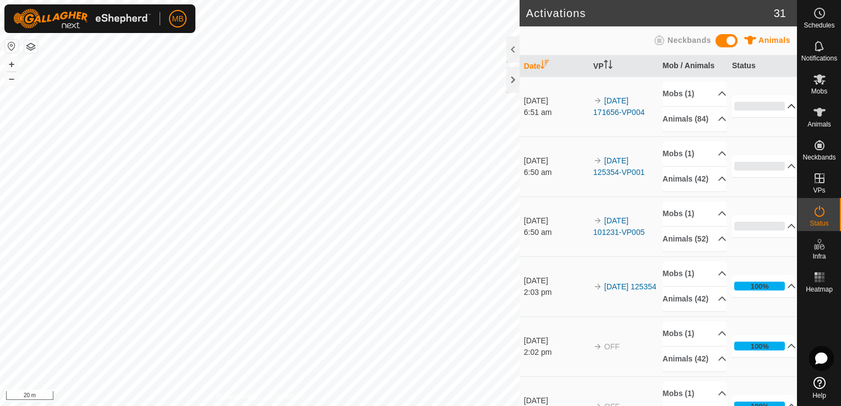
click at [778, 113] on p-accordion-header "0%" at bounding box center [764, 106] width 64 height 22
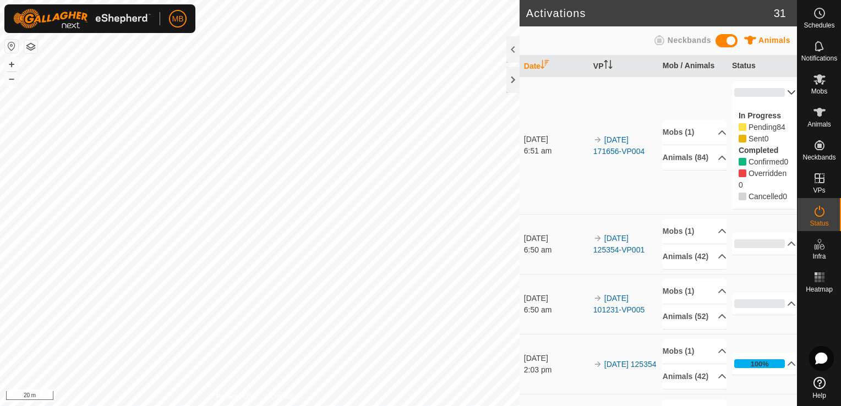
click at [777, 96] on p-accordion-header "0%" at bounding box center [764, 92] width 64 height 22
